Goal: Use online tool/utility: Utilize a website feature to perform a specific function

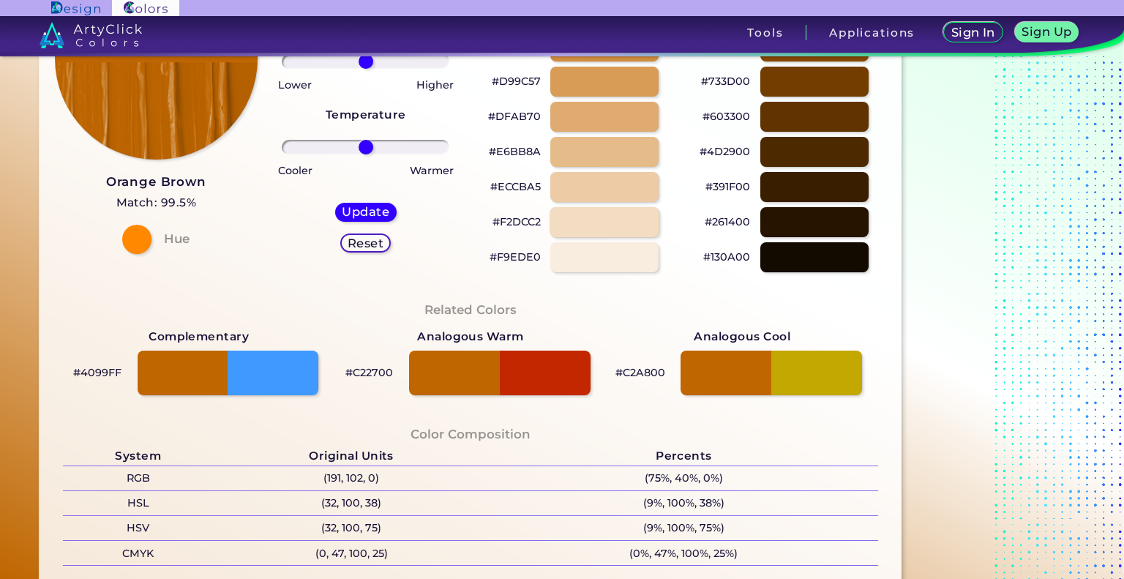
scroll to position [220, 0]
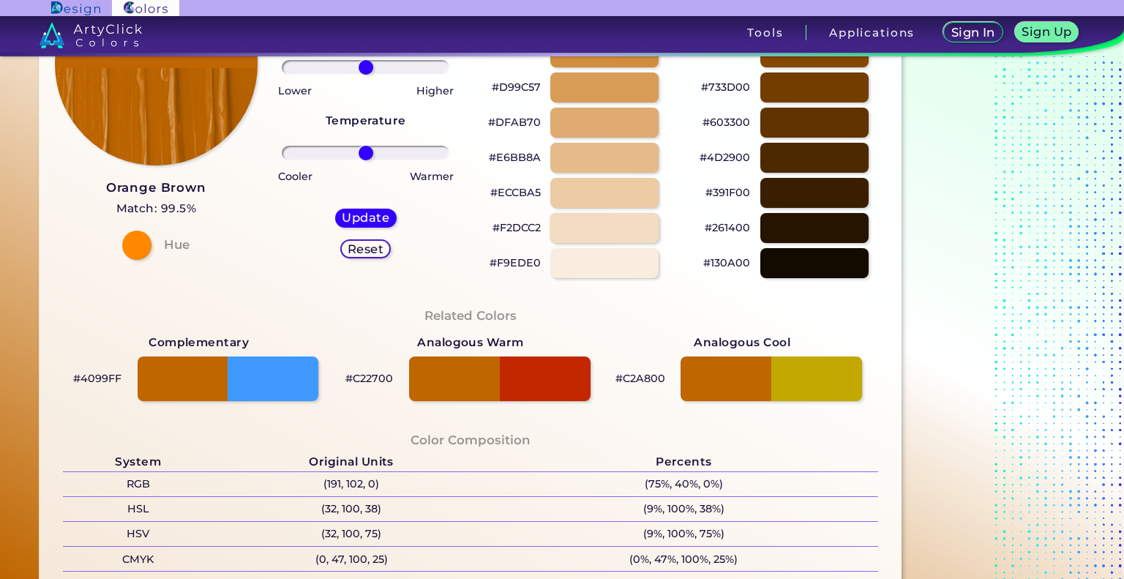
click at [618, 225] on div at bounding box center [605, 228] width 110 height 30
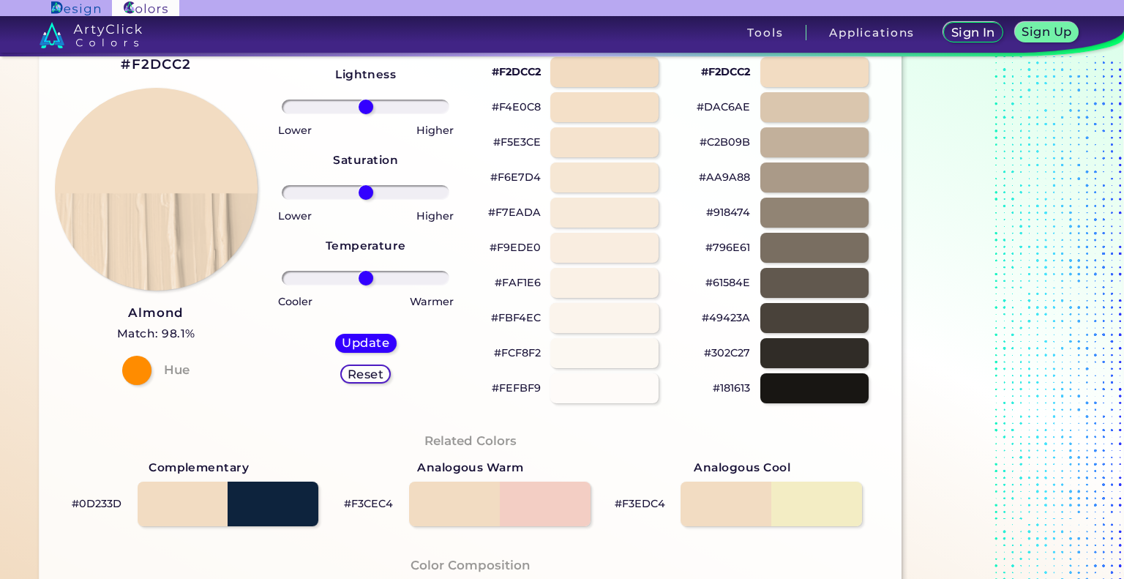
scroll to position [73, 0]
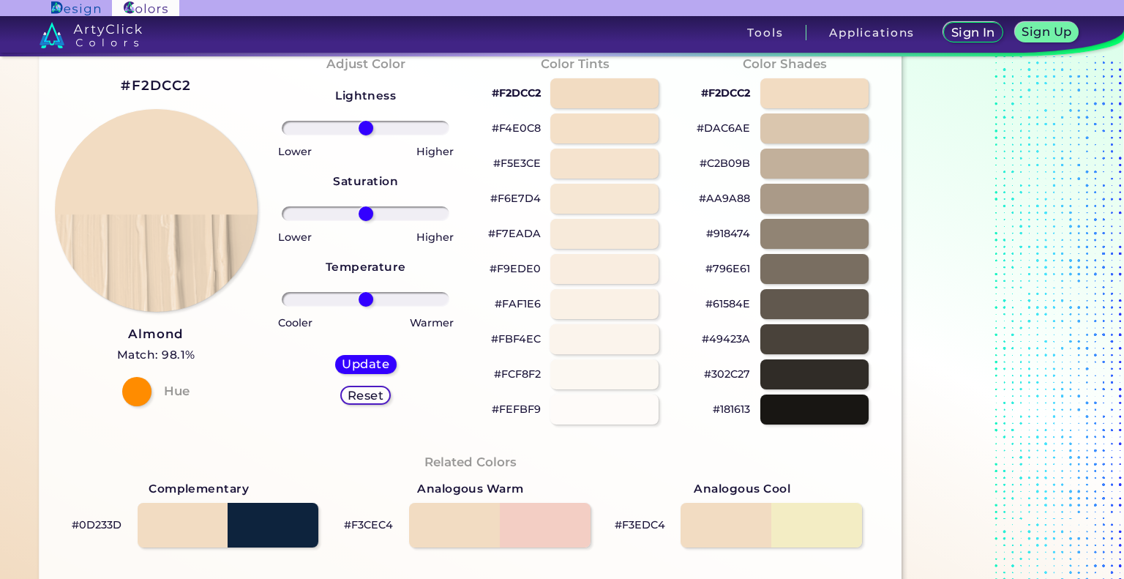
click at [635, 332] on div at bounding box center [605, 339] width 110 height 30
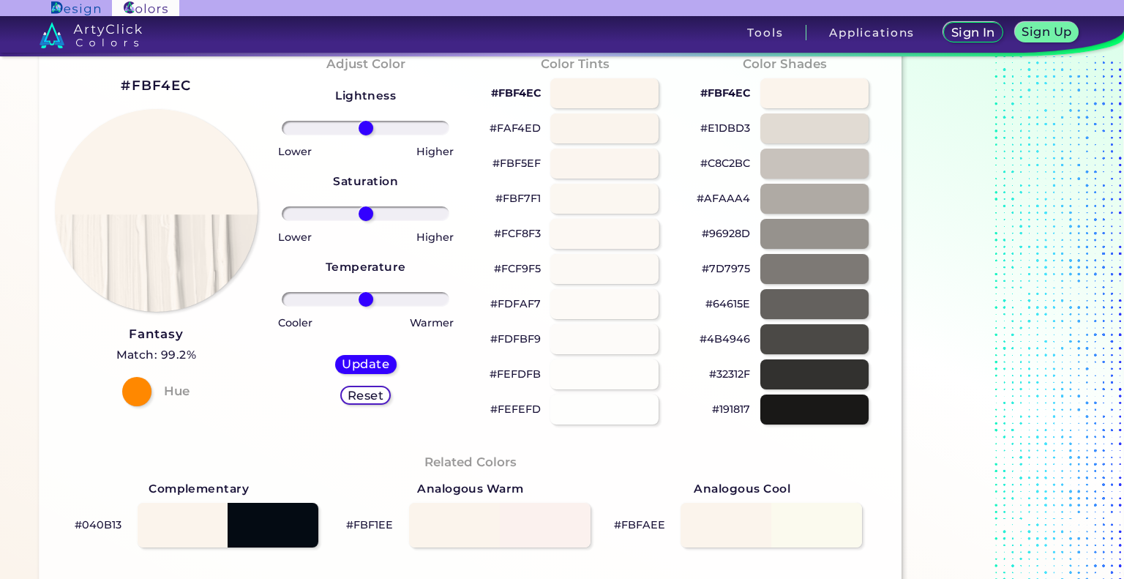
click at [616, 234] on div at bounding box center [605, 234] width 110 height 30
type input "#fcf8f3"
